Goal: Navigation & Orientation: Find specific page/section

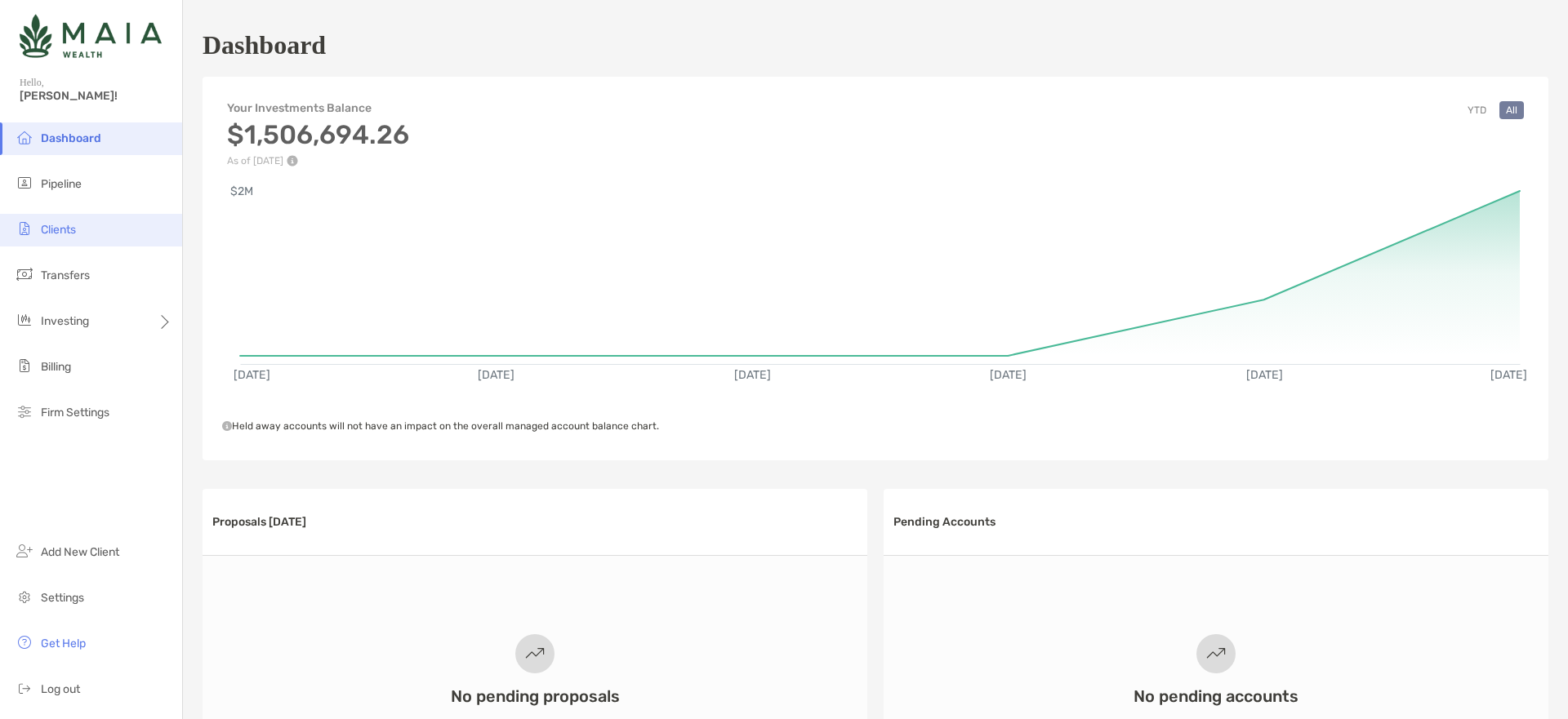
click at [74, 220] on li "Clients" at bounding box center [91, 230] width 182 height 33
click at [56, 229] on span "Clients" at bounding box center [58, 230] width 35 height 14
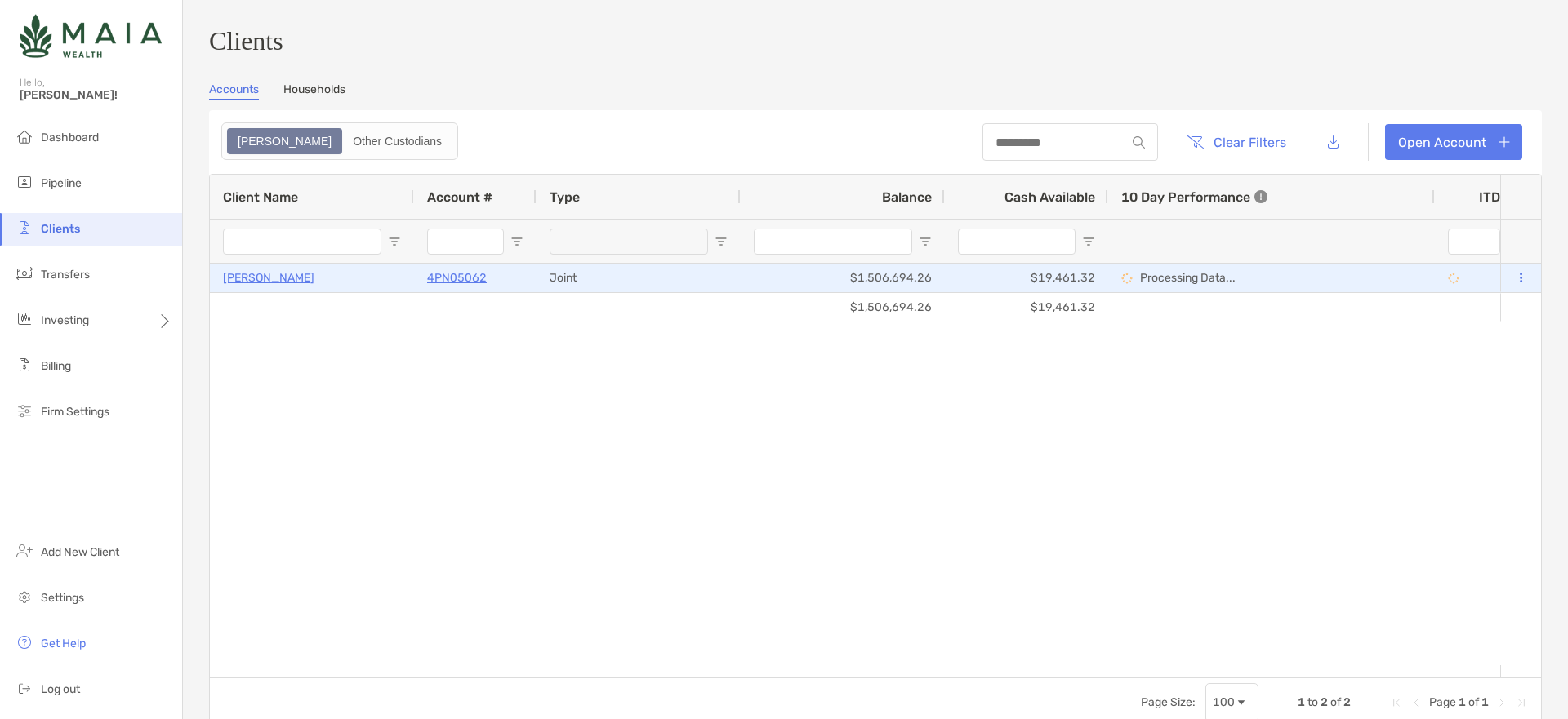
click at [249, 287] on p "[PERSON_NAME]" at bounding box center [268, 278] width 91 height 20
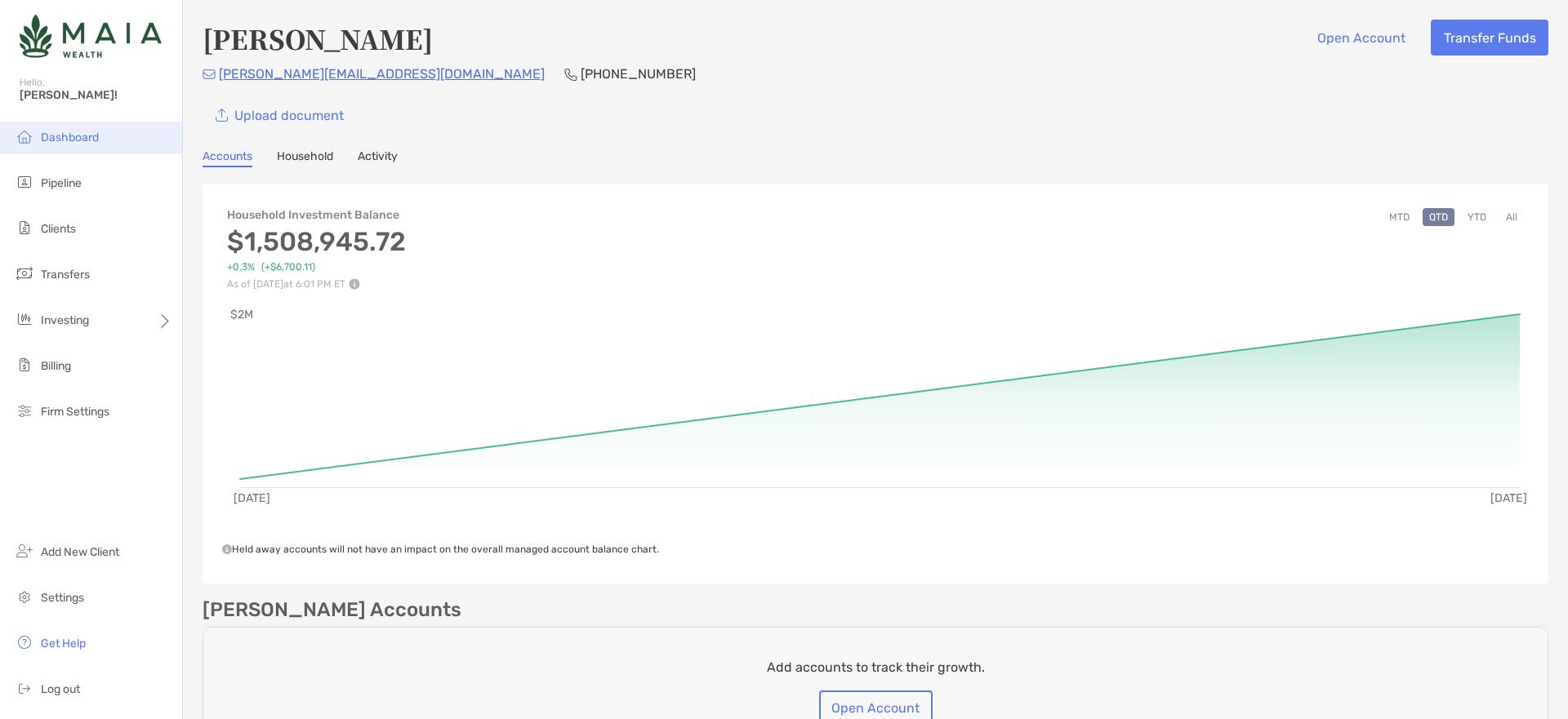
click at [111, 132] on li "Dashboard" at bounding box center [91, 138] width 182 height 33
